Goal: Information Seeking & Learning: Learn about a topic

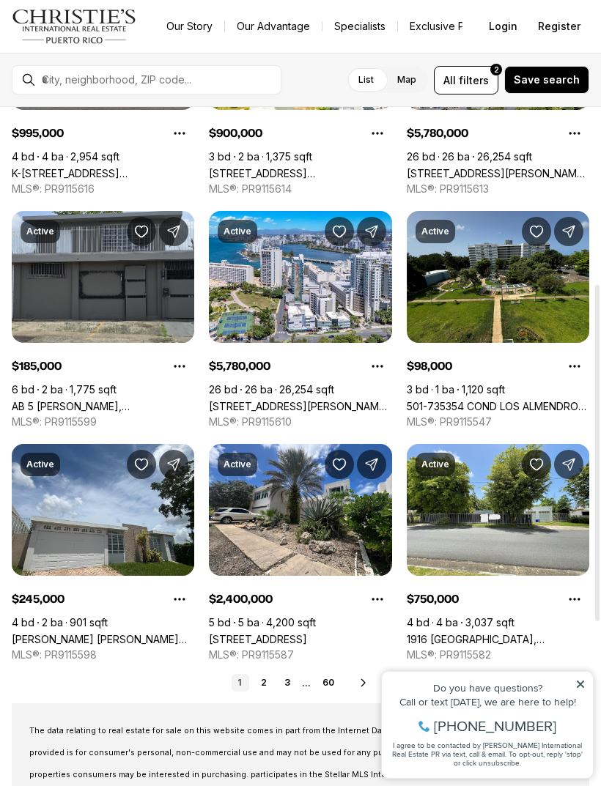
scroll to position [441, 0]
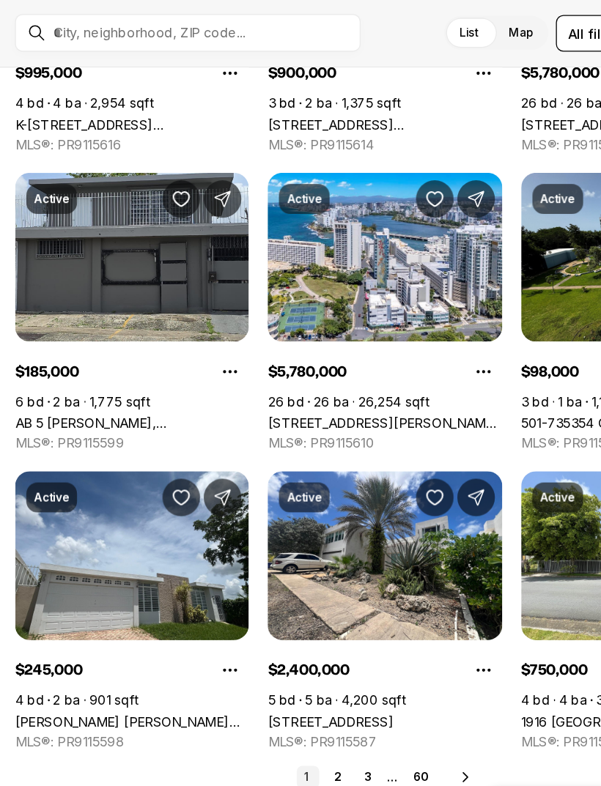
click at [147, 378] on link "AB 5 JULIO ANDINO, SAN JUAN PR, 00922" at bounding box center [103, 384] width 182 height 12
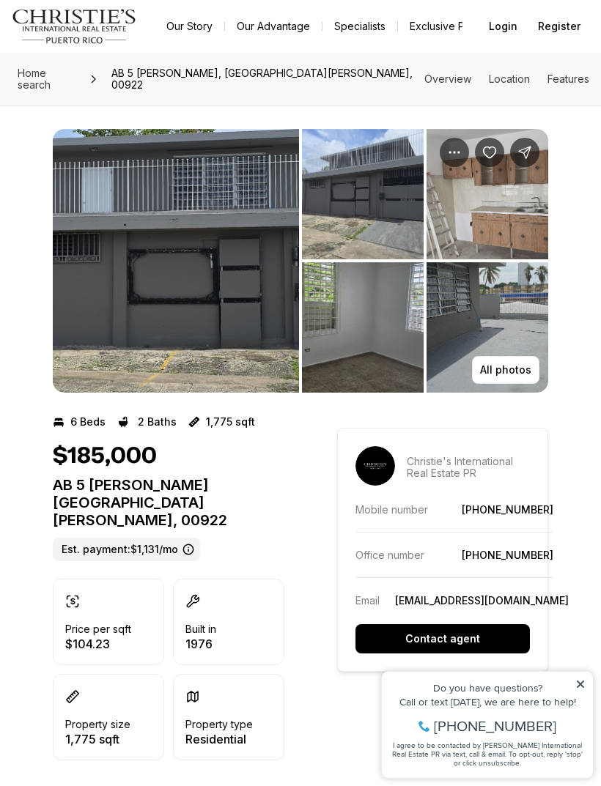
click at [378, 200] on img "View image gallery" at bounding box center [363, 194] width 122 height 130
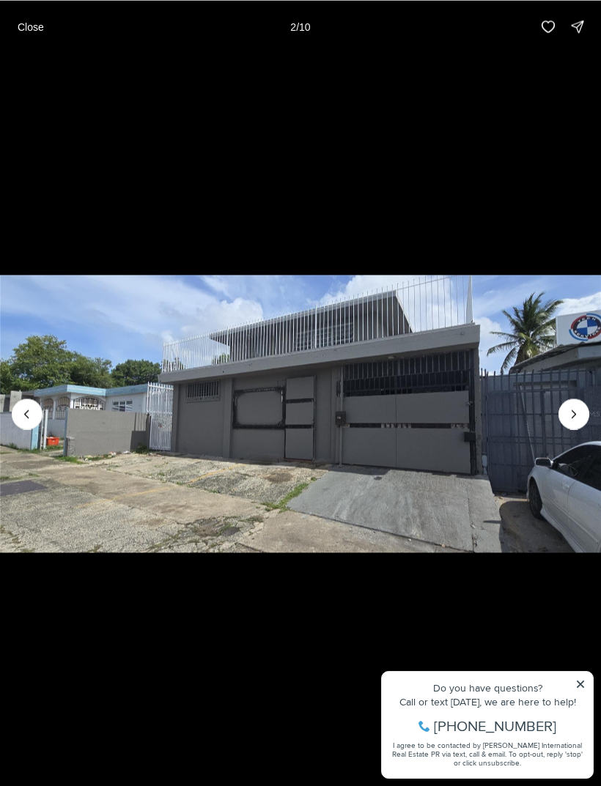
click at [580, 407] on icon "Next slide" at bounding box center [573, 414] width 15 height 15
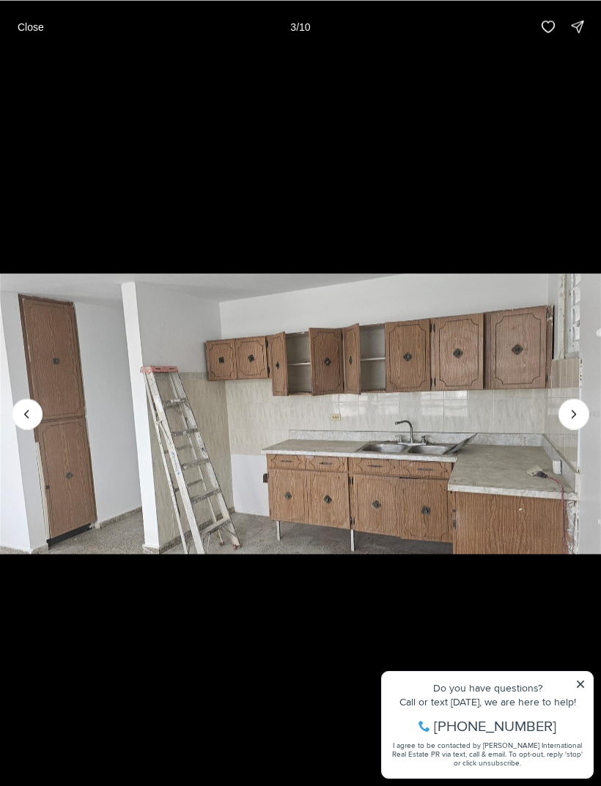
click at [593, 390] on img "3 of 10" at bounding box center [300, 413] width 601 height 550
click at [579, 411] on icon "Next slide" at bounding box center [573, 414] width 15 height 15
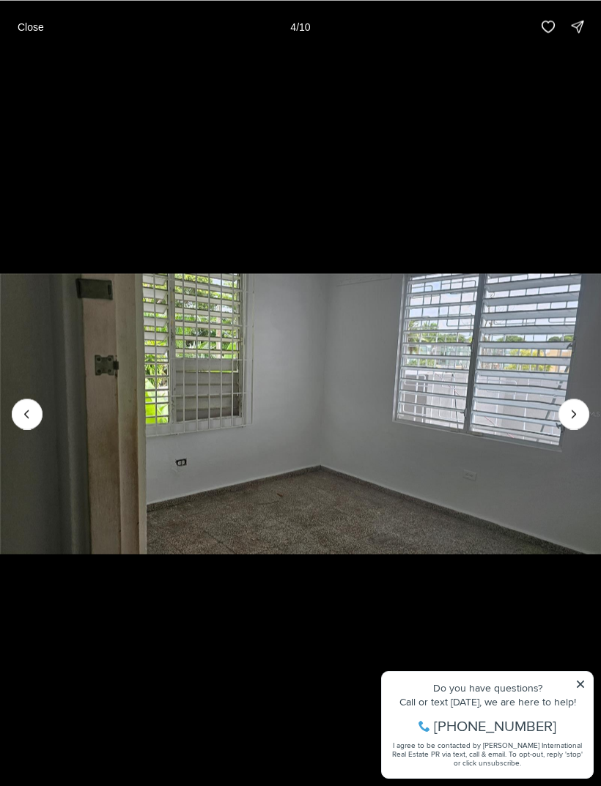
click at [580, 415] on icon "Next slide" at bounding box center [573, 414] width 15 height 15
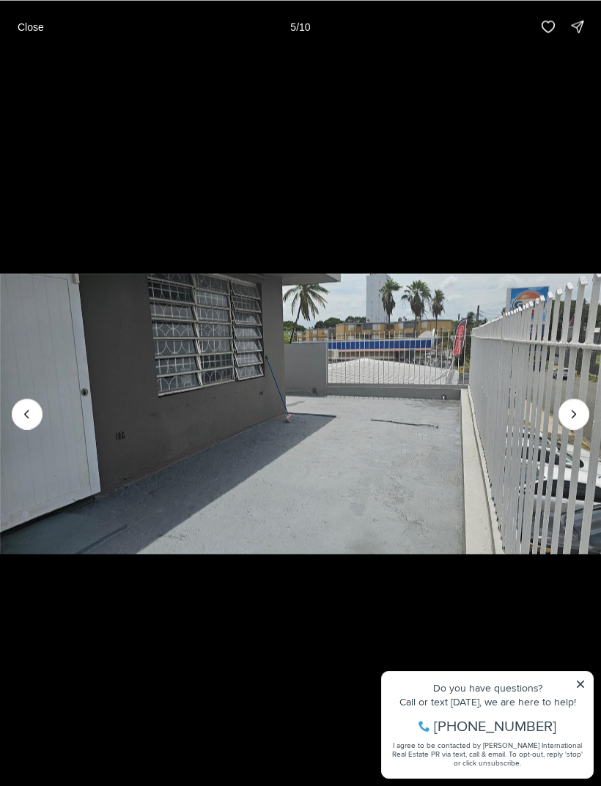
click at [577, 418] on icon "Next slide" at bounding box center [573, 414] width 15 height 15
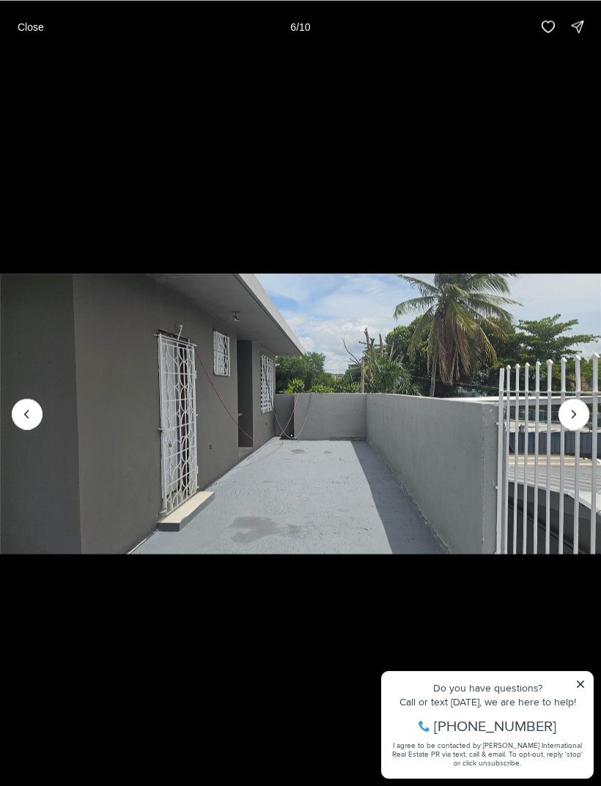
click at [572, 418] on icon "Next slide" at bounding box center [573, 414] width 15 height 15
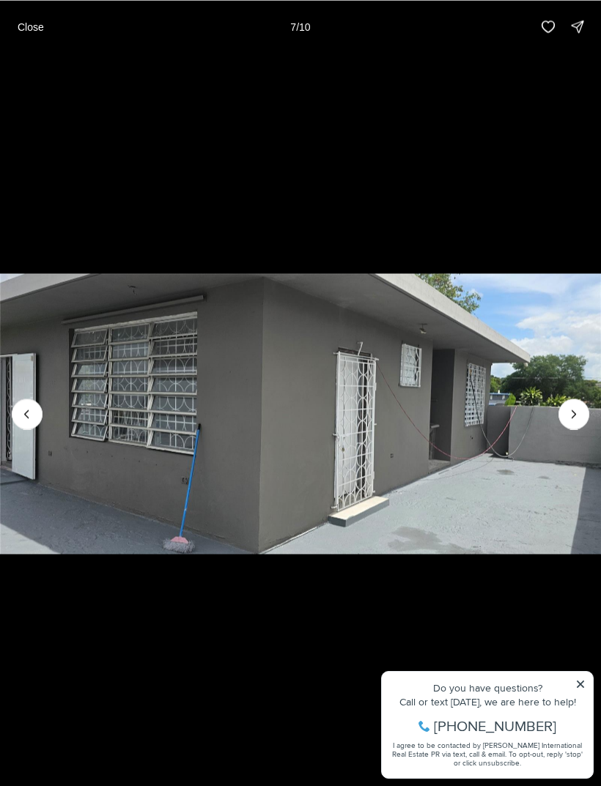
click at [580, 415] on icon "Next slide" at bounding box center [573, 414] width 15 height 15
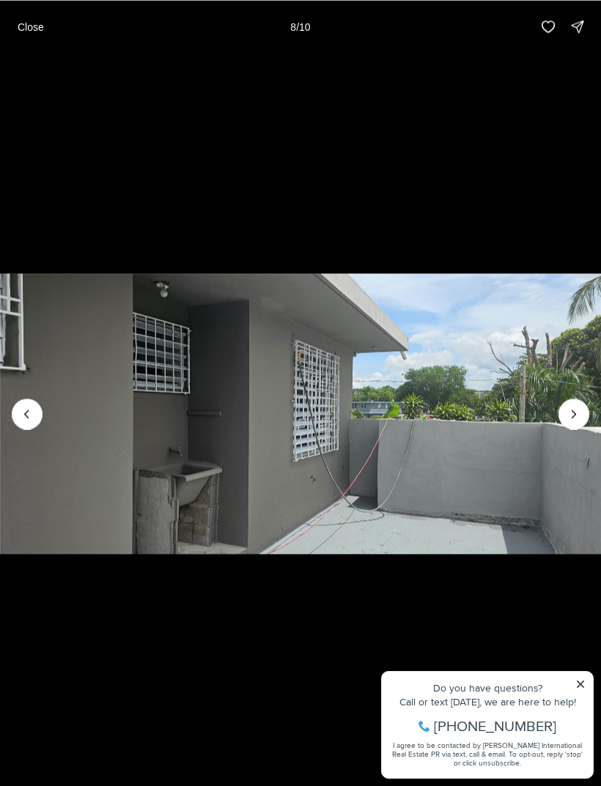
click at [580, 413] on icon "Next slide" at bounding box center [573, 414] width 15 height 15
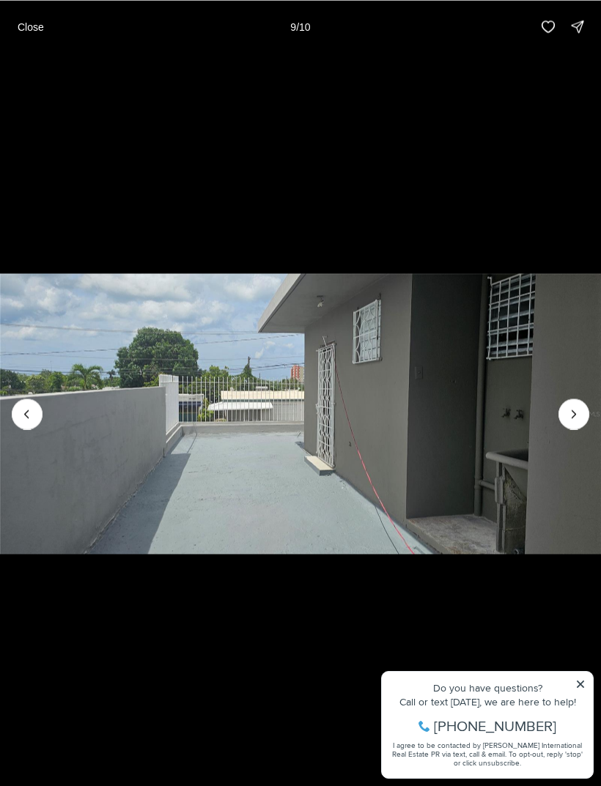
click at [571, 421] on icon "Next slide" at bounding box center [573, 414] width 15 height 15
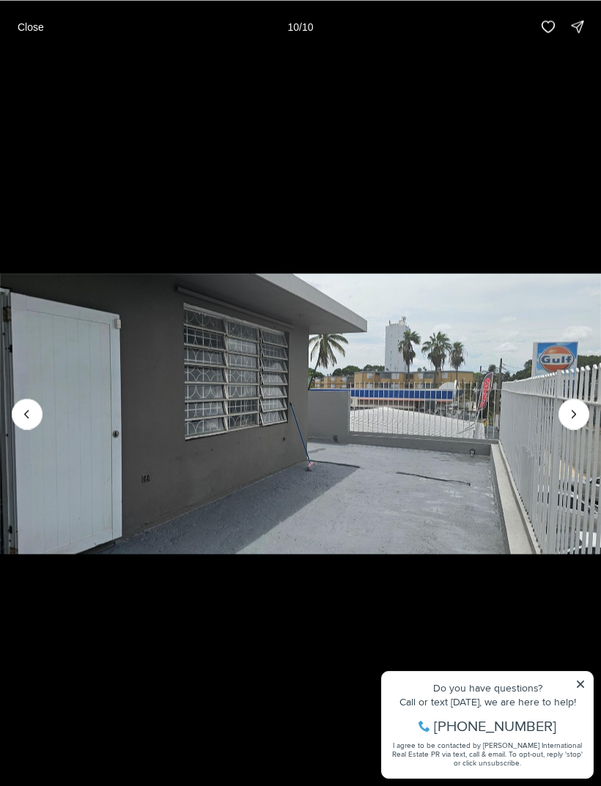
click at [581, 416] on div at bounding box center [573, 414] width 31 height 31
click at [579, 406] on div at bounding box center [573, 414] width 31 height 31
click at [33, 32] on p "Close" at bounding box center [31, 27] width 26 height 12
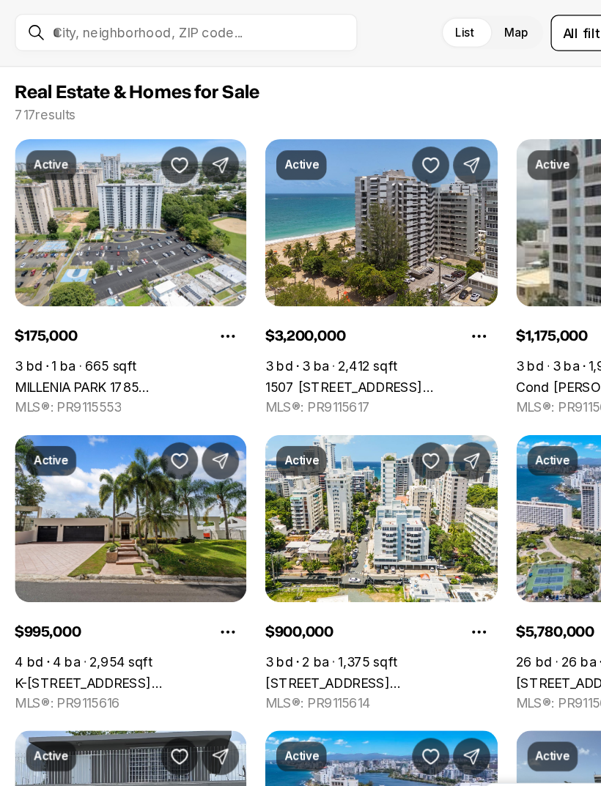
click at [86, 353] on link "MILLENIA PARK 1785 [STREET_ADDRESS][PERSON_NAME][PERSON_NAME][PERSON_NAME]" at bounding box center [103, 359] width 182 height 12
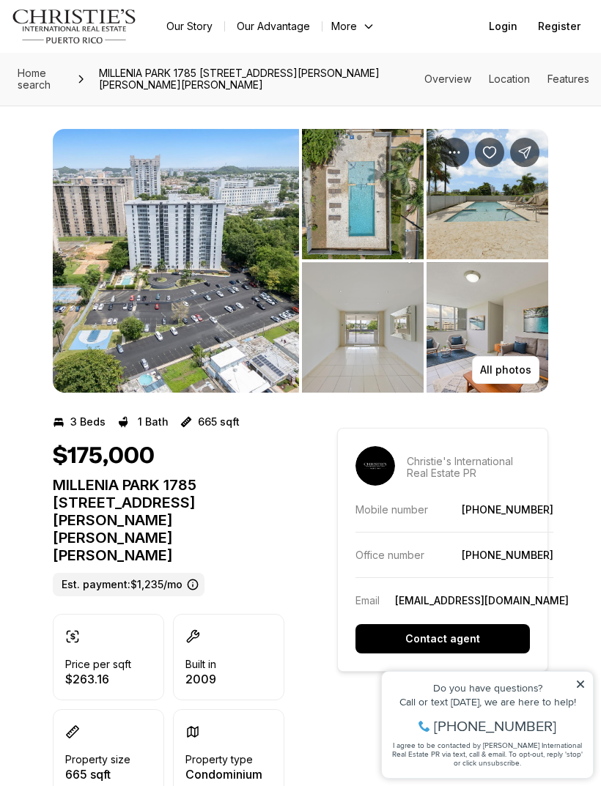
click at [503, 369] on p "All photos" at bounding box center [505, 370] width 51 height 12
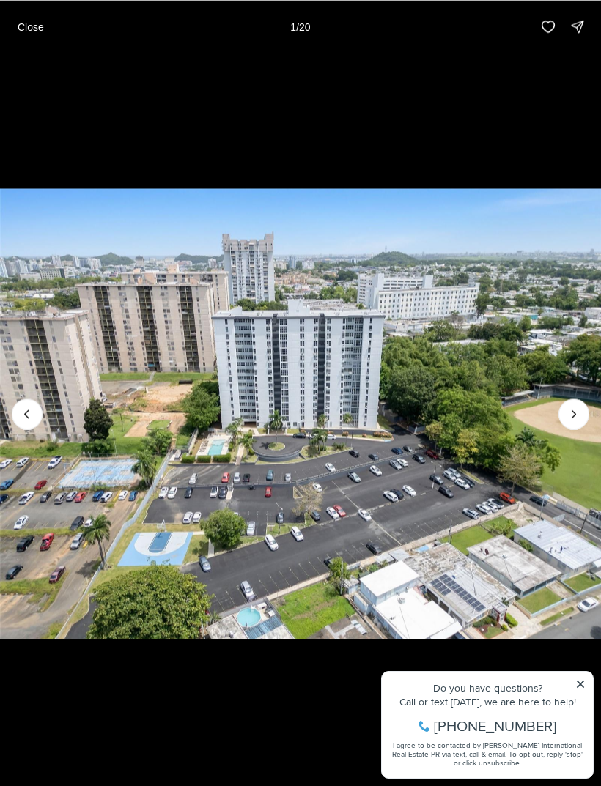
click at [580, 414] on icon "Next slide" at bounding box center [573, 414] width 15 height 15
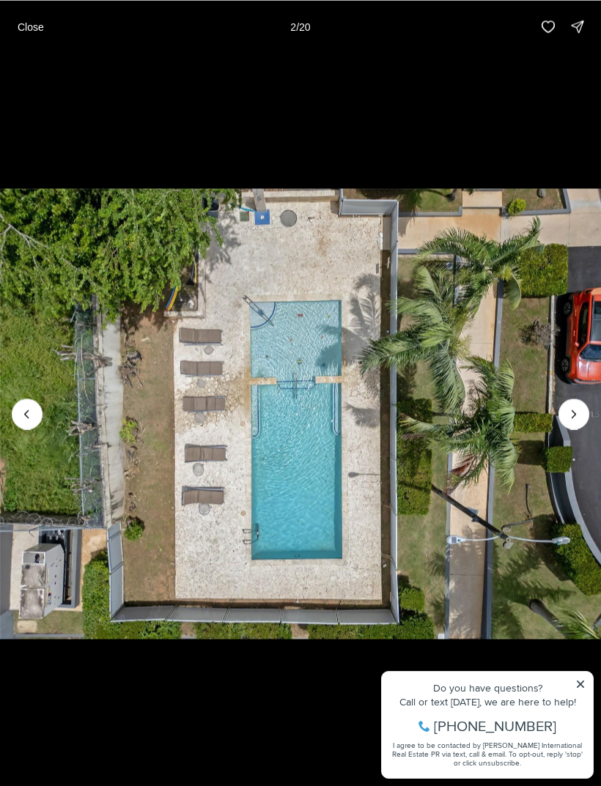
click at [575, 410] on icon "Next slide" at bounding box center [573, 414] width 15 height 15
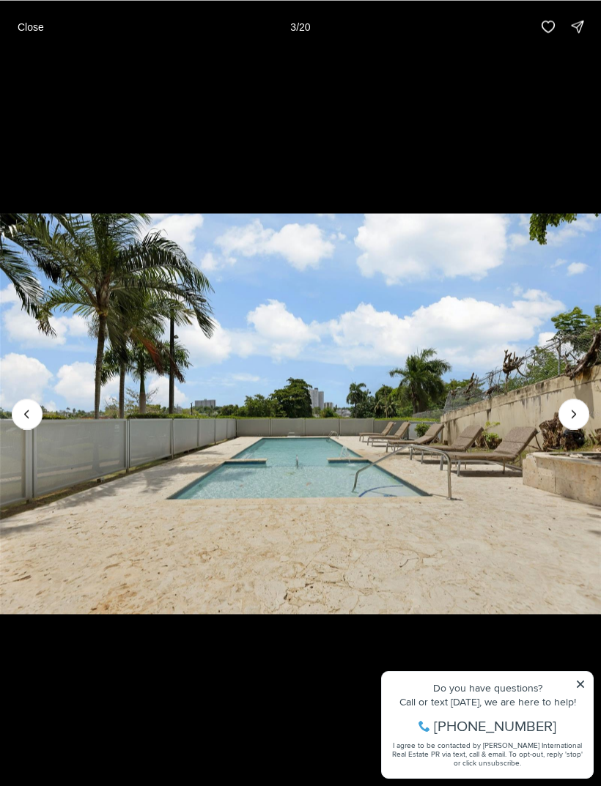
click at [582, 404] on button "Next slide" at bounding box center [573, 414] width 31 height 31
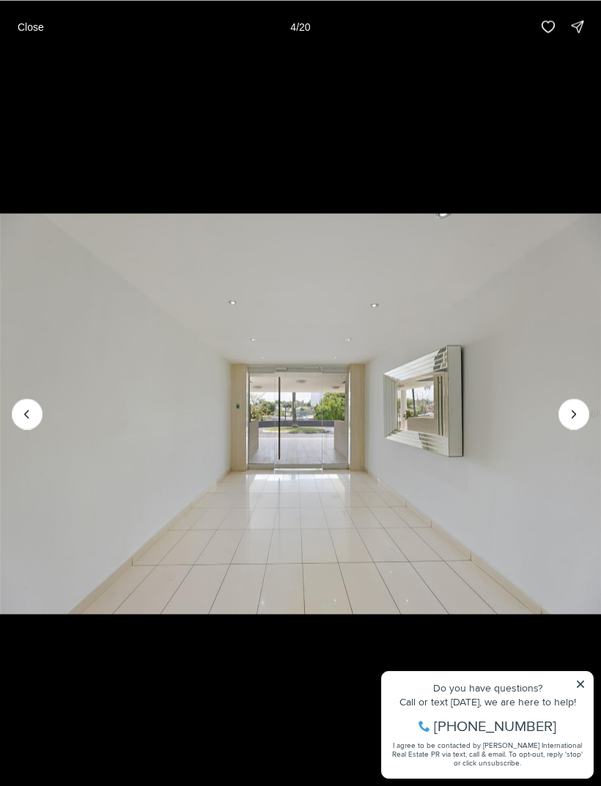
click at [579, 417] on icon "Next slide" at bounding box center [573, 414] width 15 height 15
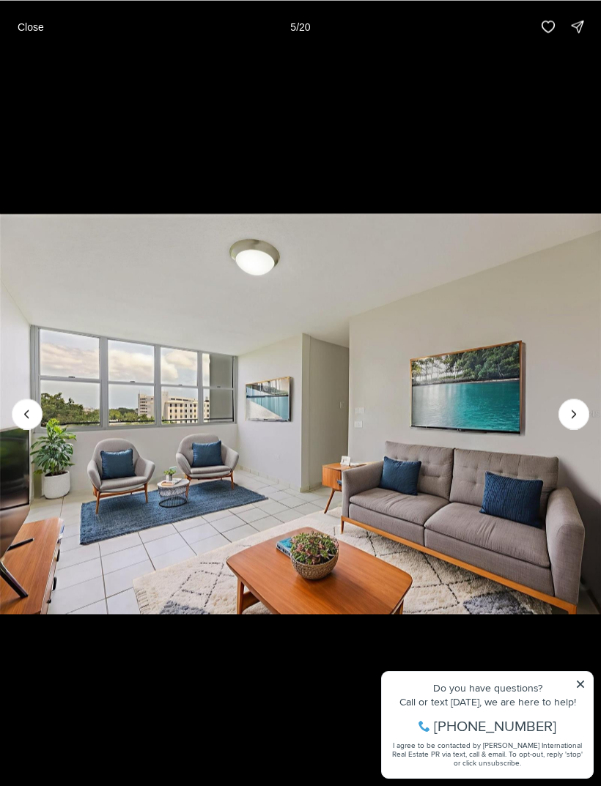
click at [579, 418] on icon "Next slide" at bounding box center [573, 414] width 15 height 15
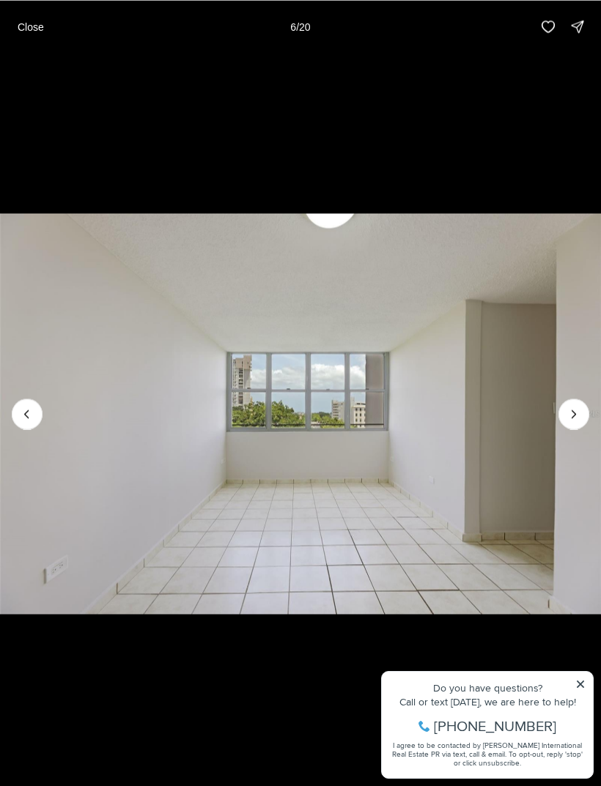
click at [10, 415] on img "6 of 20" at bounding box center [300, 413] width 601 height 550
click at [580, 418] on icon "Next slide" at bounding box center [573, 414] width 15 height 15
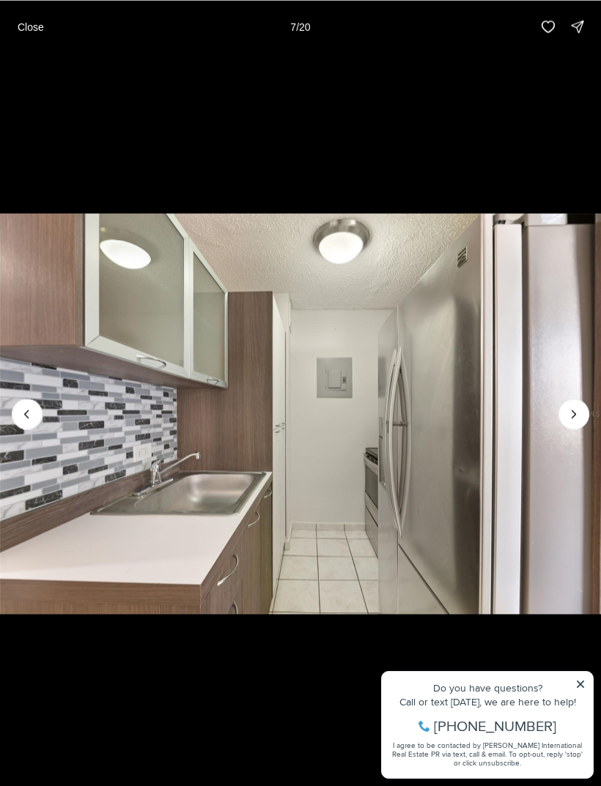
click at [579, 416] on icon "Next slide" at bounding box center [573, 414] width 15 height 15
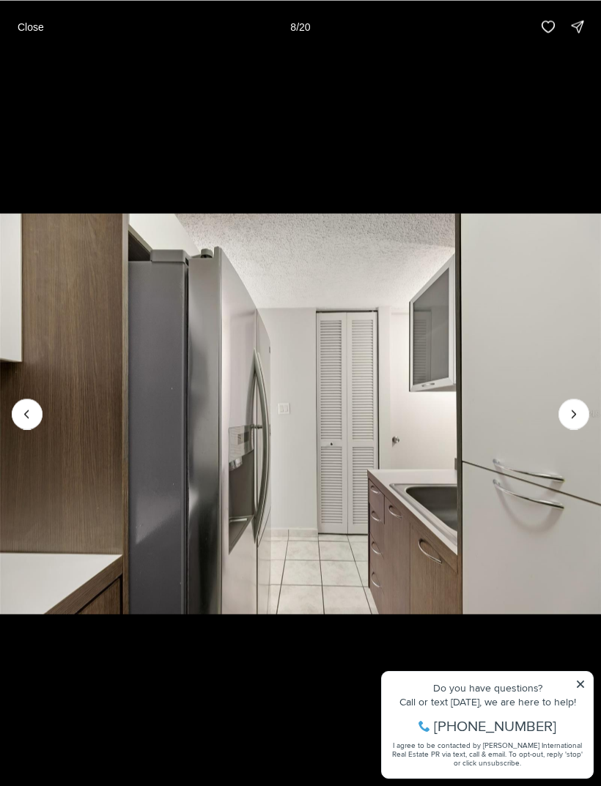
click at [580, 414] on icon "Next slide" at bounding box center [573, 414] width 15 height 15
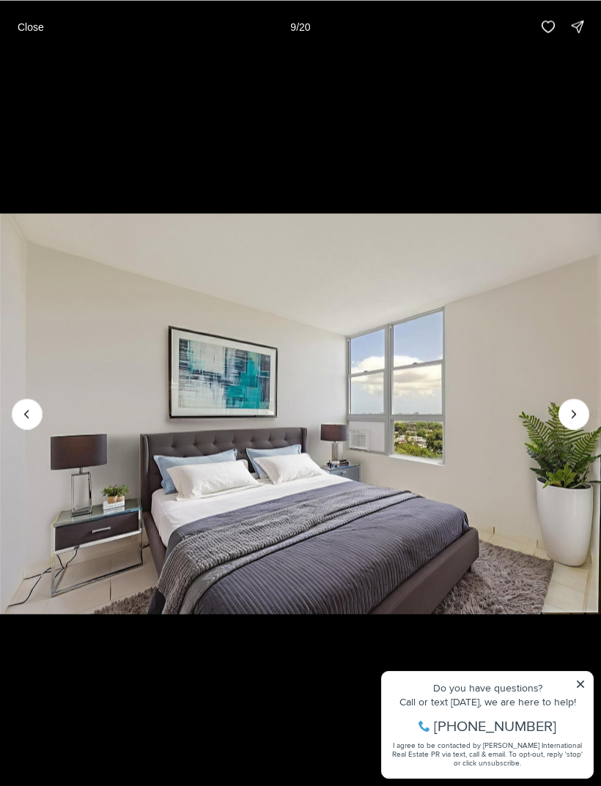
click at [579, 421] on icon "Next slide" at bounding box center [573, 414] width 15 height 15
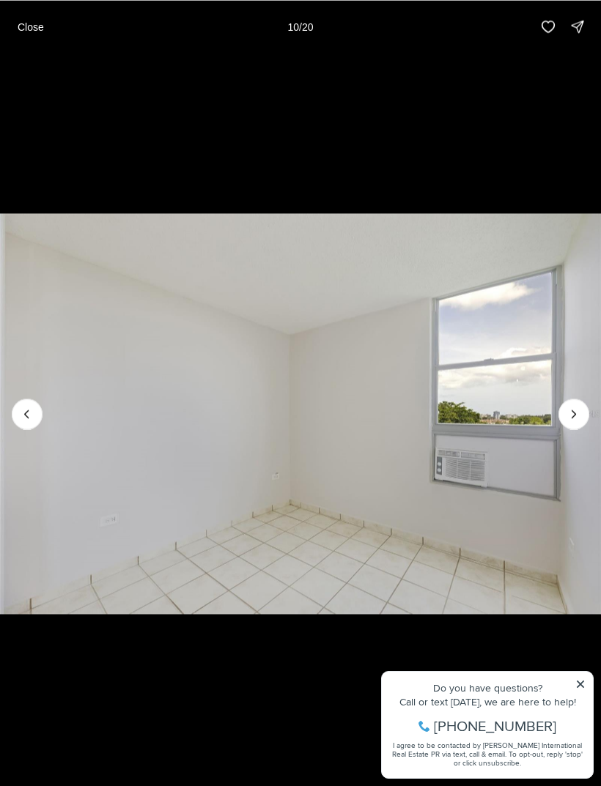
click at [580, 410] on icon "Next slide" at bounding box center [573, 414] width 15 height 15
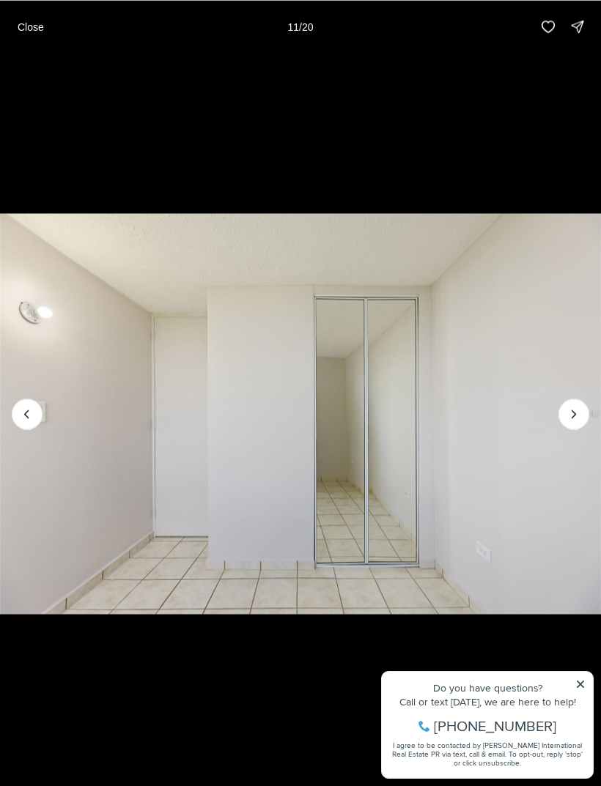
click at [580, 419] on icon "Next slide" at bounding box center [573, 414] width 15 height 15
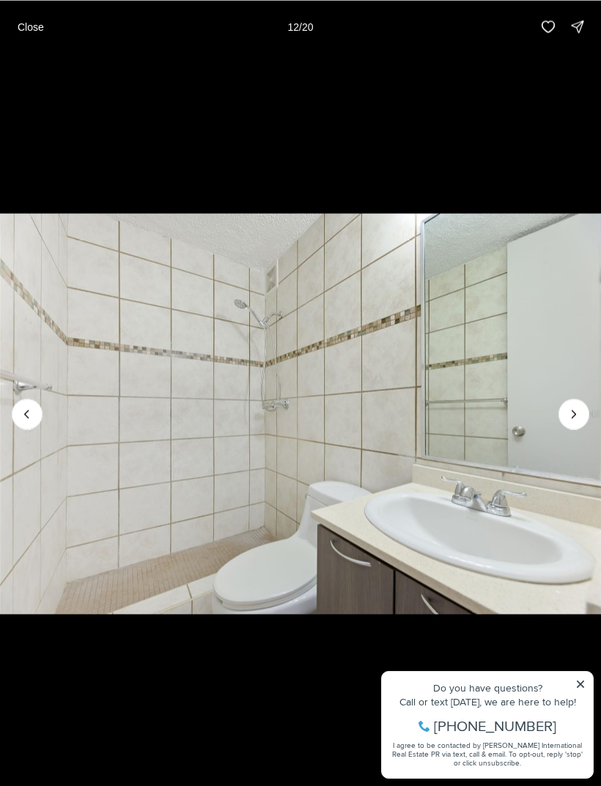
click at [590, 408] on img "12 of 20" at bounding box center [300, 413] width 601 height 550
click at [23, 19] on button "Close" at bounding box center [31, 26] width 44 height 29
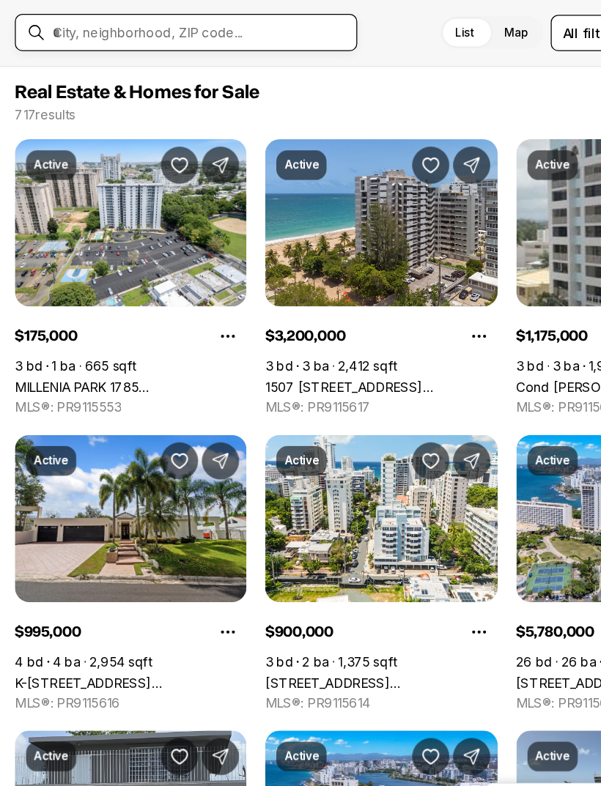
click at [145, 73] on input "text" at bounding box center [158, 79] width 233 height 13
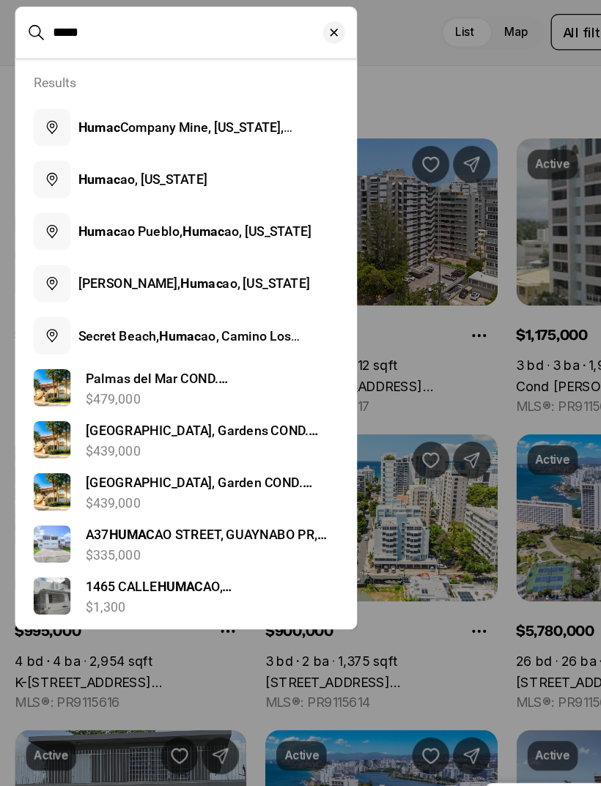
click at [84, 190] on b "Humac" at bounding box center [78, 196] width 33 height 12
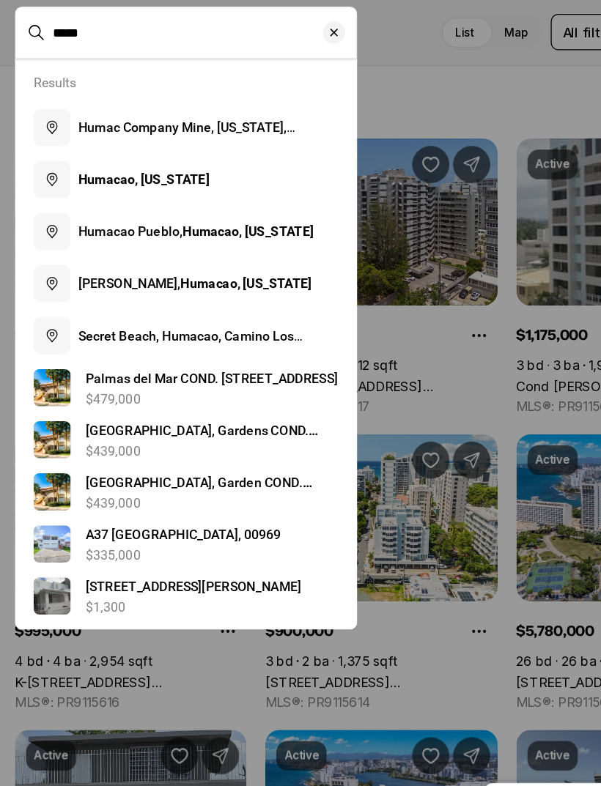
type input "**********"
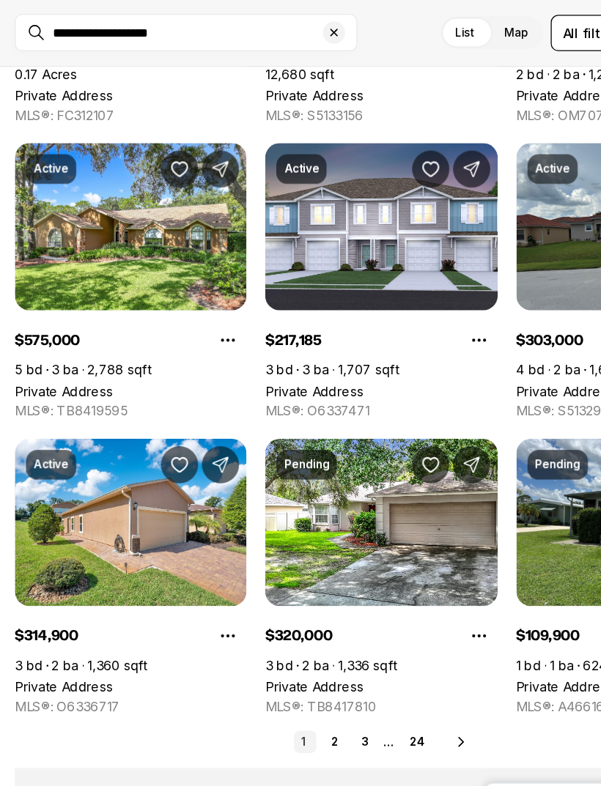
scroll to position [454, 0]
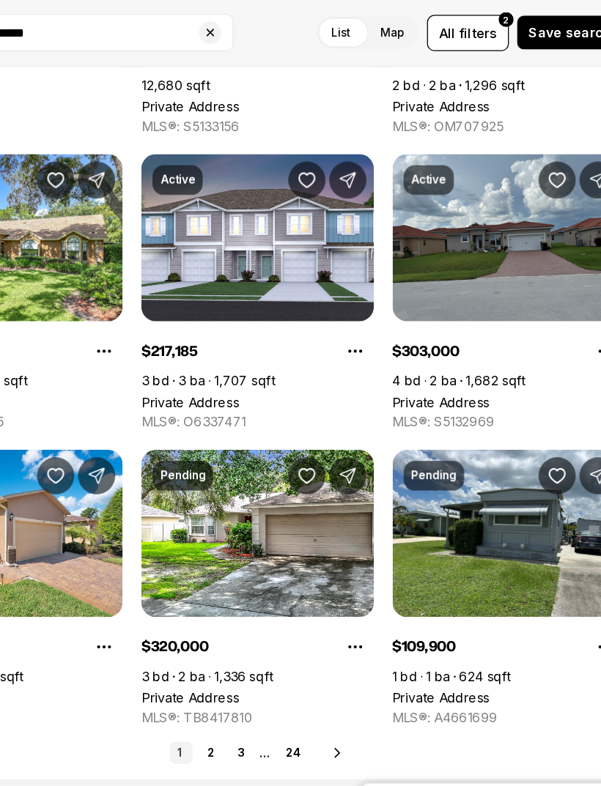
click at [432, 365] on link "Private Address" at bounding box center [445, 371] width 77 height 12
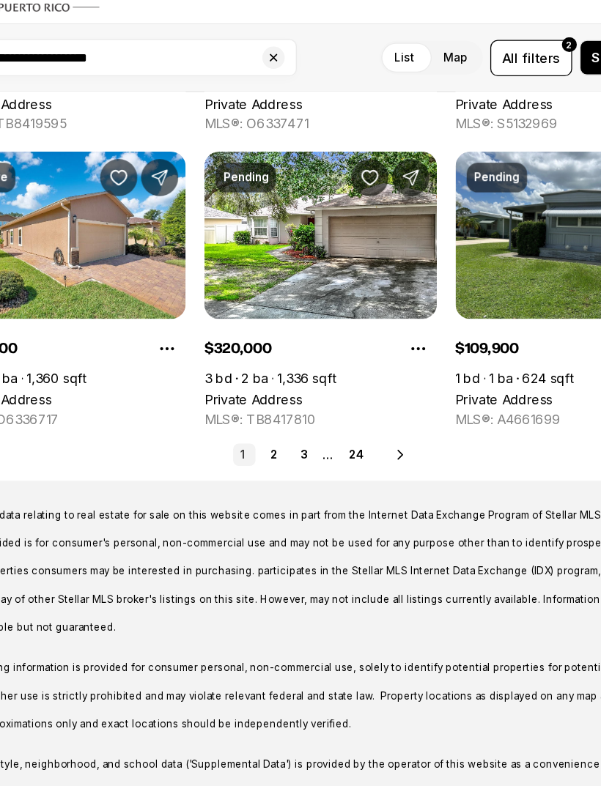
scroll to position [709, 0]
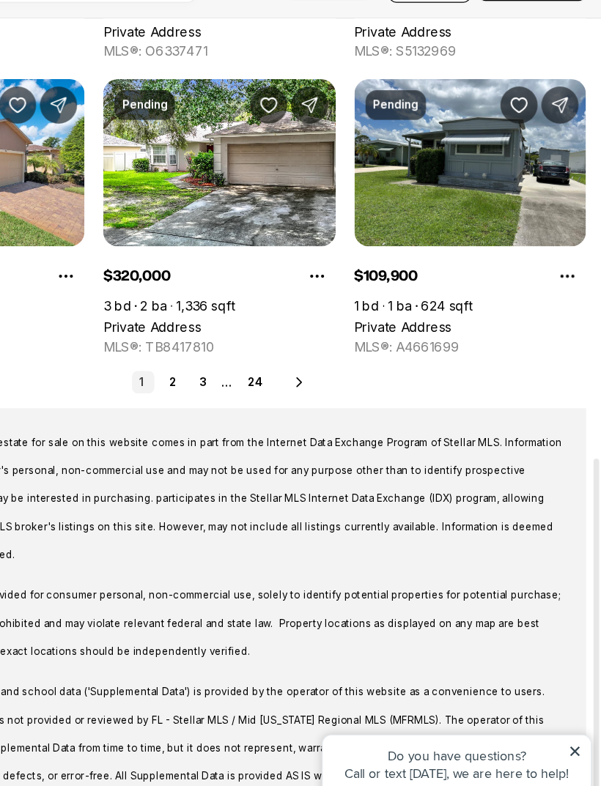
click at [255, 385] on link "2" at bounding box center [264, 394] width 18 height 18
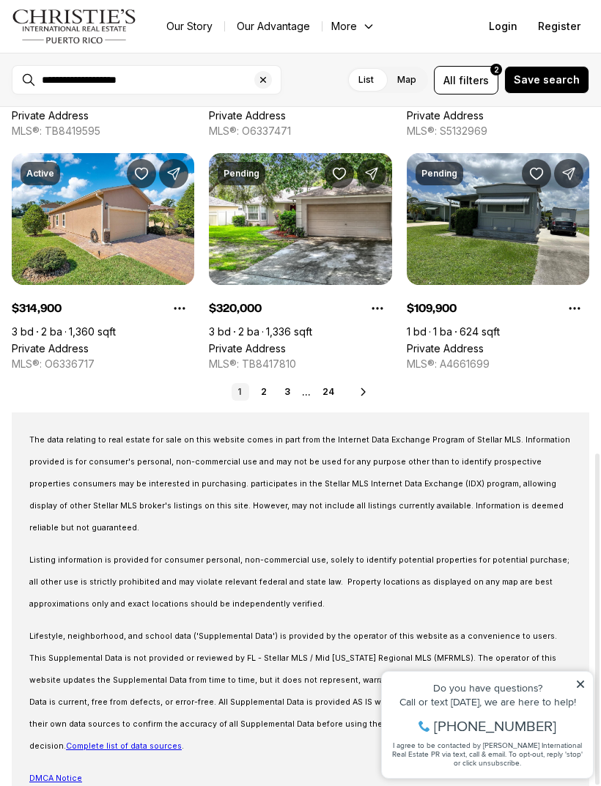
scroll to position [709, 0]
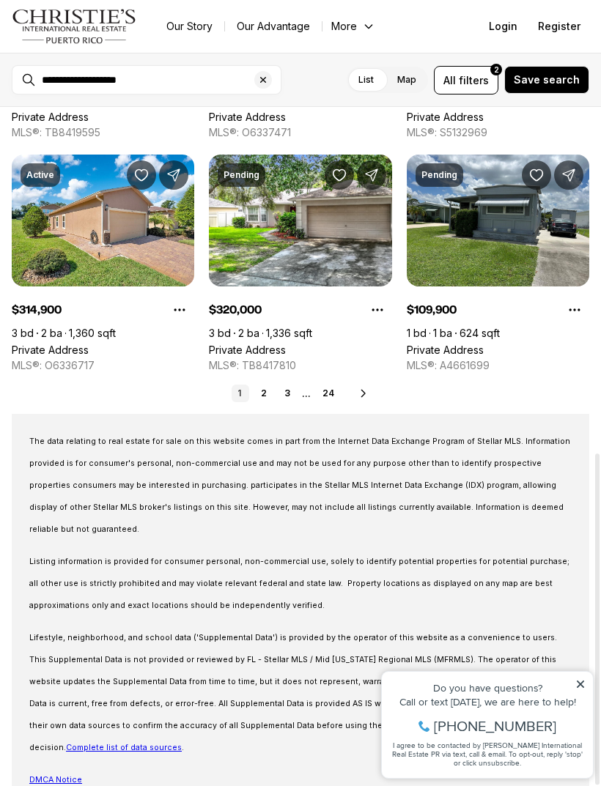
click at [366, 390] on icon at bounding box center [364, 394] width 12 height 12
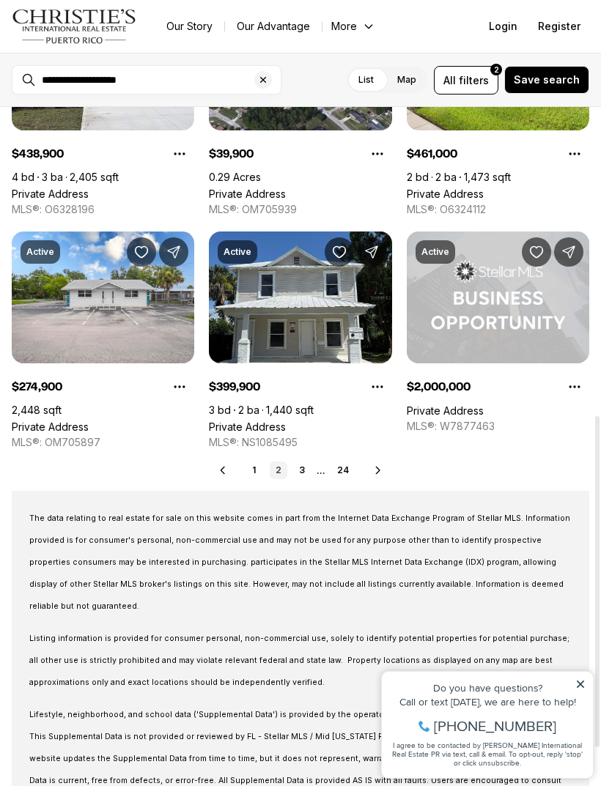
scroll to position [633, 0]
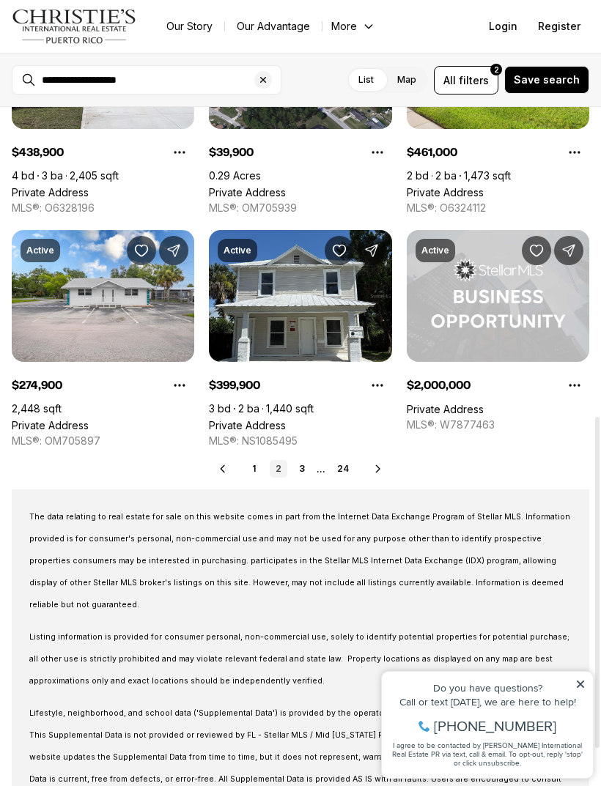
click at [372, 468] on icon at bounding box center [378, 469] width 12 height 12
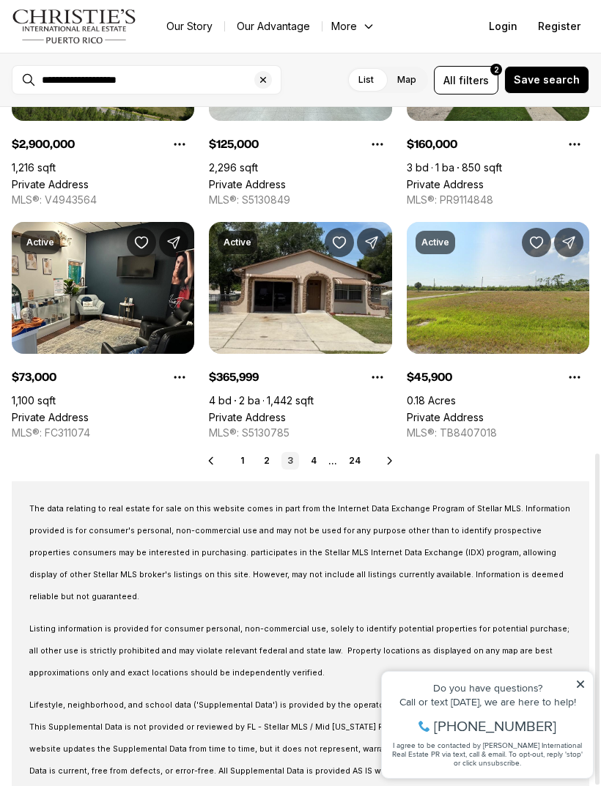
scroll to position [709, 0]
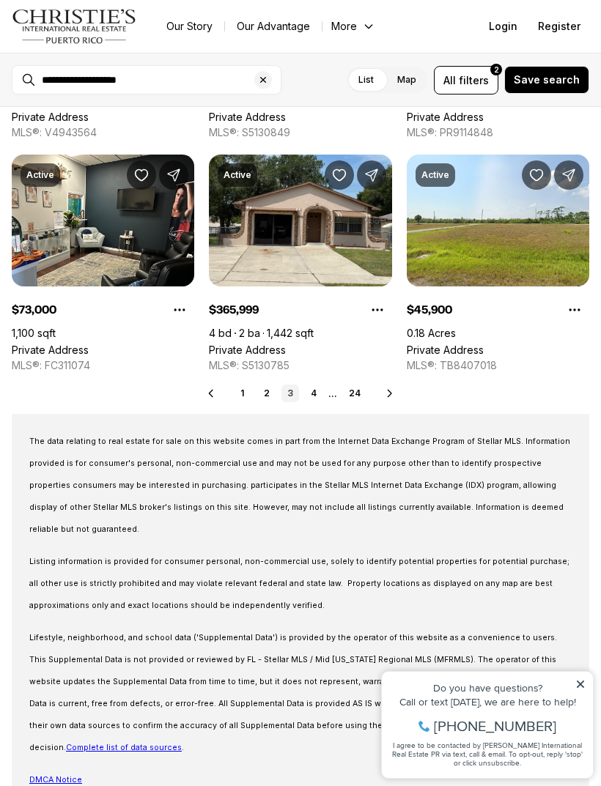
click at [267, 80] on icon "Clear search input" at bounding box center [263, 80] width 12 height 12
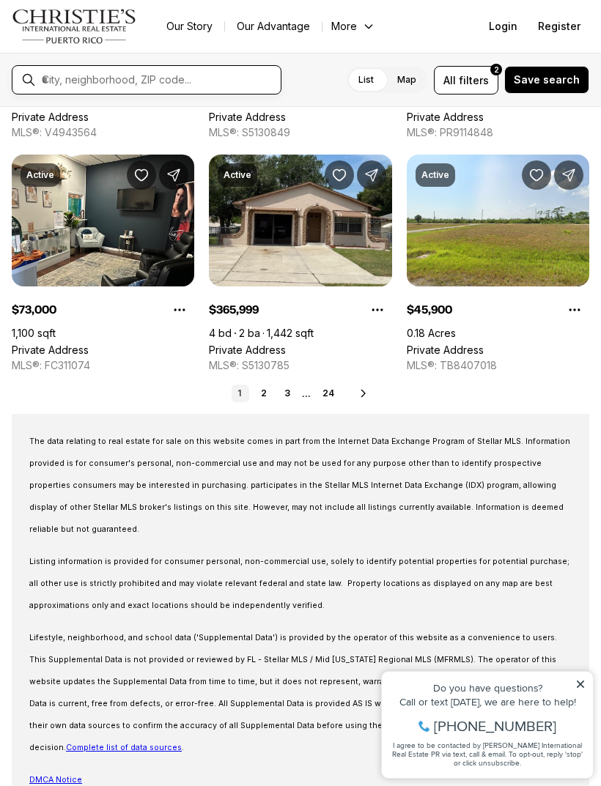
click at [165, 73] on input "text" at bounding box center [158, 79] width 233 height 13
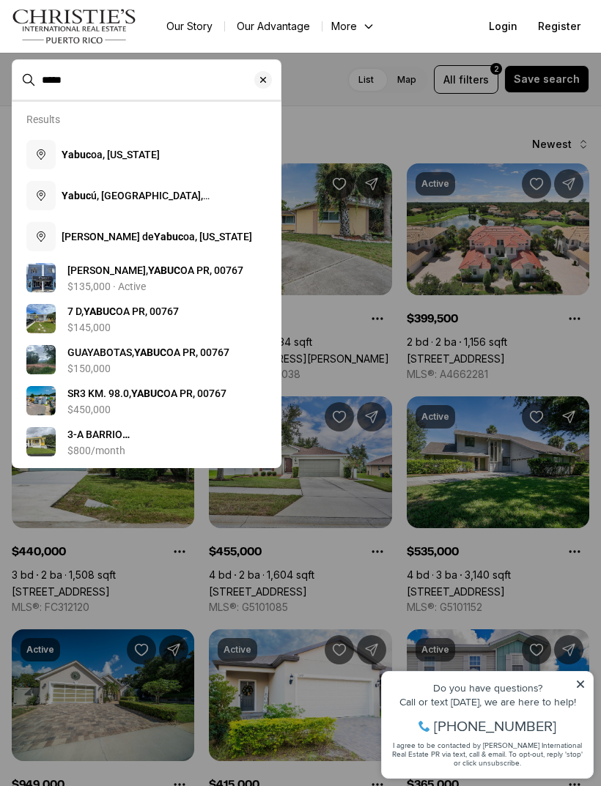
click at [73, 158] on b "Yabuc" at bounding box center [76, 155] width 29 height 12
type input "**********"
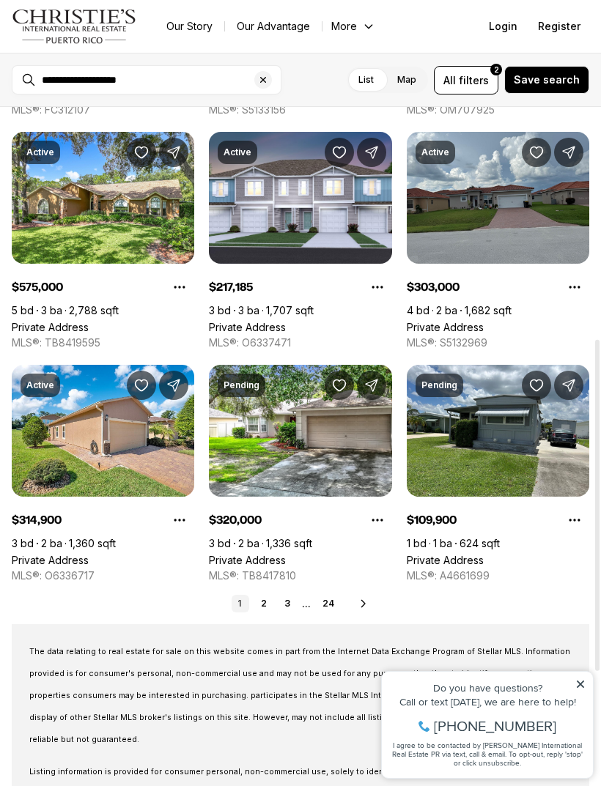
scroll to position [502, 0]
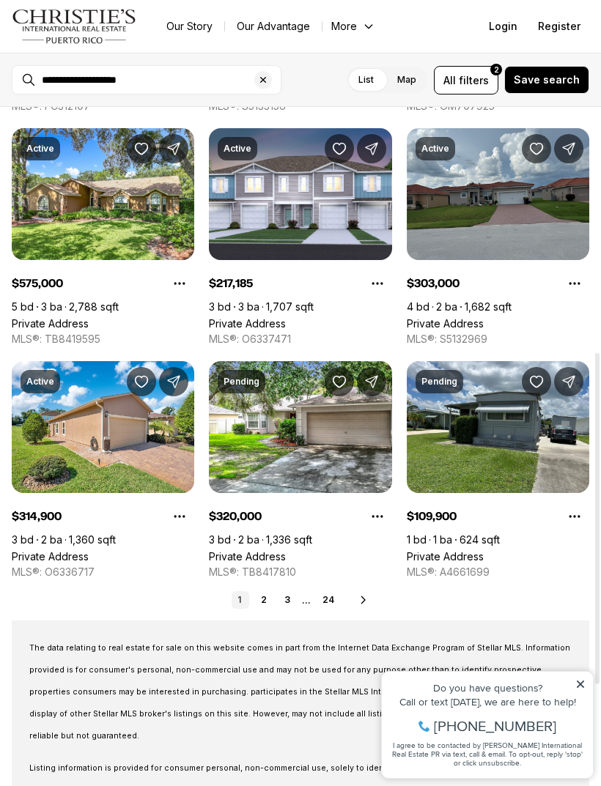
click at [286, 317] on link "Private Address" at bounding box center [247, 323] width 77 height 12
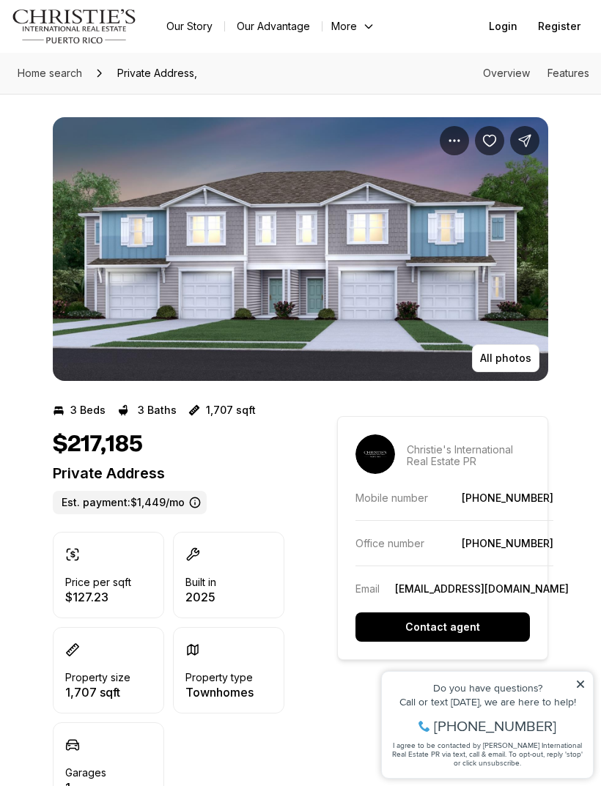
click at [514, 360] on p "All photos" at bounding box center [505, 358] width 51 height 12
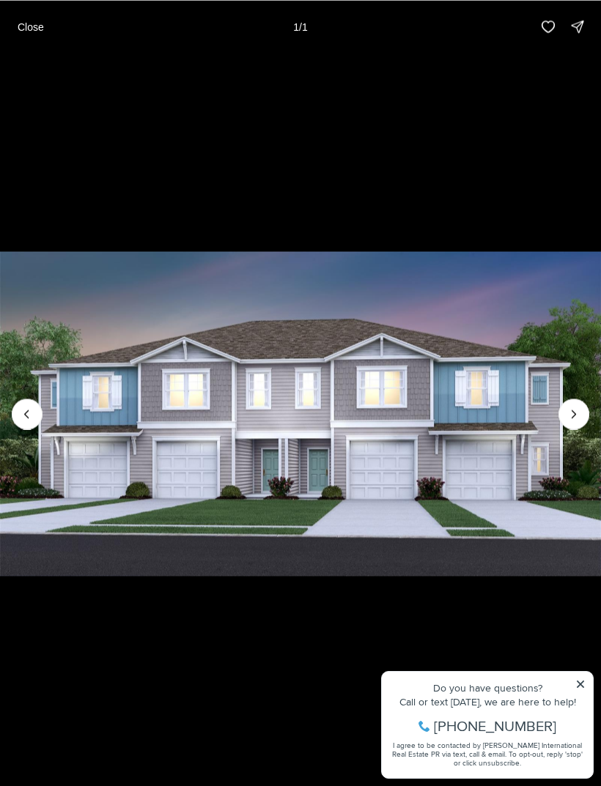
click at [580, 428] on img "1 of 1" at bounding box center [300, 413] width 601 height 550
click at [571, 418] on div at bounding box center [573, 414] width 31 height 31
click at [581, 415] on div at bounding box center [573, 414] width 31 height 31
click at [580, 410] on div at bounding box center [573, 414] width 31 height 31
click at [574, 397] on img "1 of 1" at bounding box center [300, 413] width 601 height 550
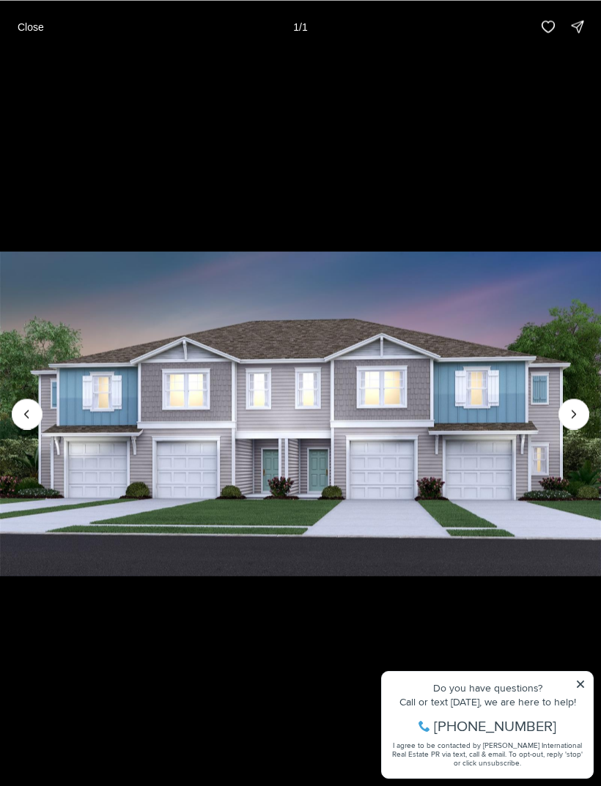
click at [566, 423] on div at bounding box center [573, 414] width 31 height 31
click at [572, 688] on img "1 of 1" at bounding box center [300, 413] width 601 height 550
click at [583, 683] on img "1 of 1" at bounding box center [300, 413] width 601 height 550
click at [569, 683] on img "1 of 1" at bounding box center [300, 413] width 601 height 550
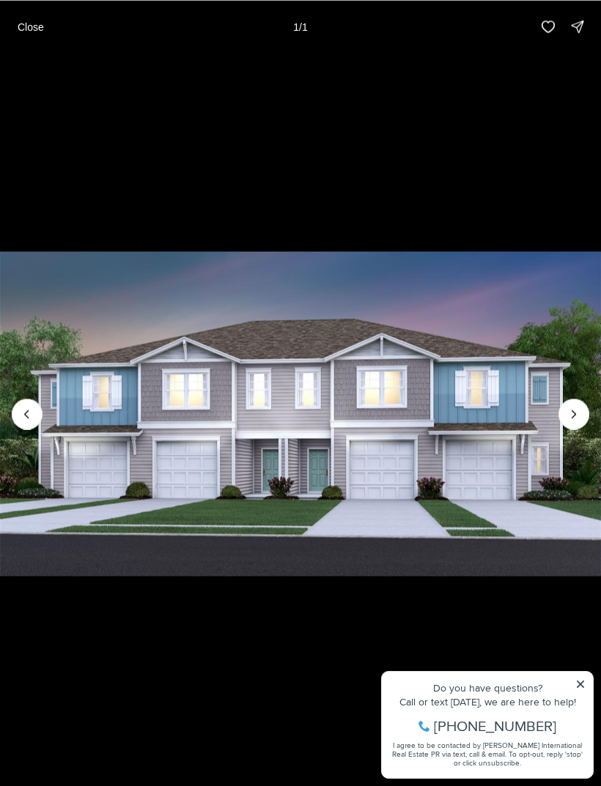
click at [569, 411] on div at bounding box center [573, 414] width 31 height 31
click at [571, 416] on div at bounding box center [573, 414] width 31 height 31
